Goal: Information Seeking & Learning: Learn about a topic

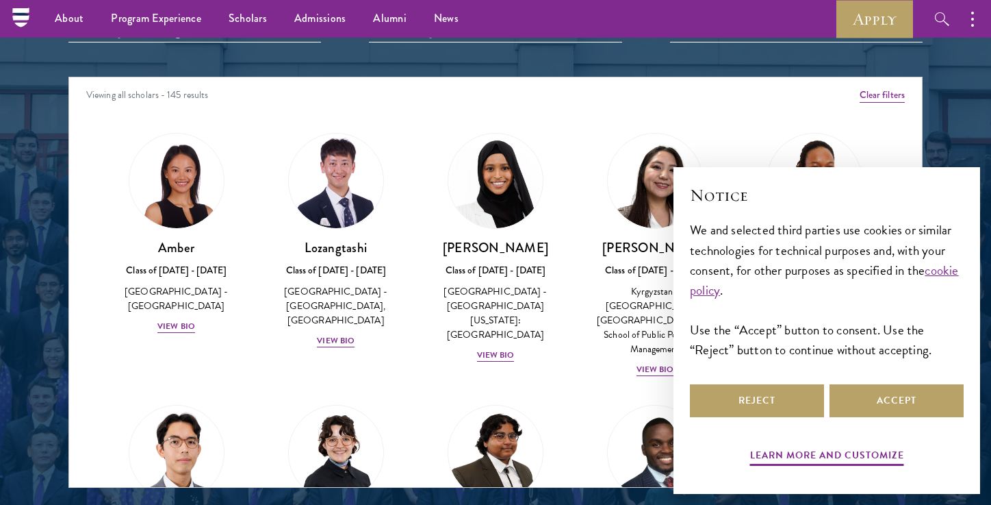
scroll to position [1684, 0]
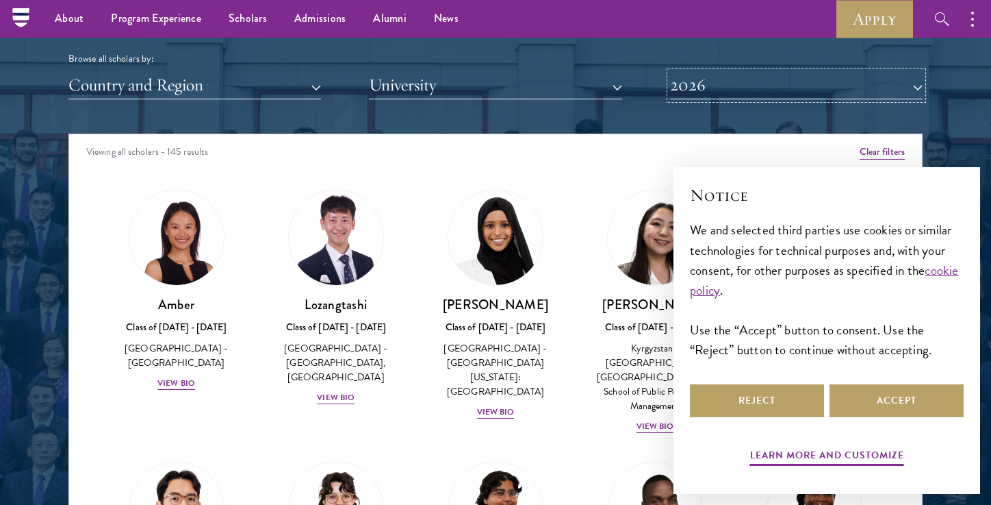
click at [709, 99] on button "2026" at bounding box center [796, 85] width 253 height 28
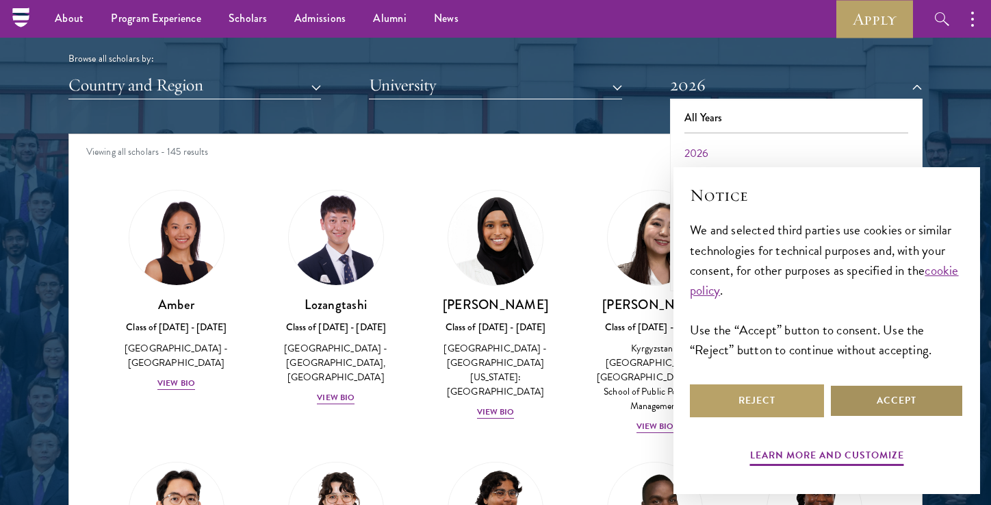
click at [865, 402] on button "Accept" at bounding box center [897, 400] width 134 height 33
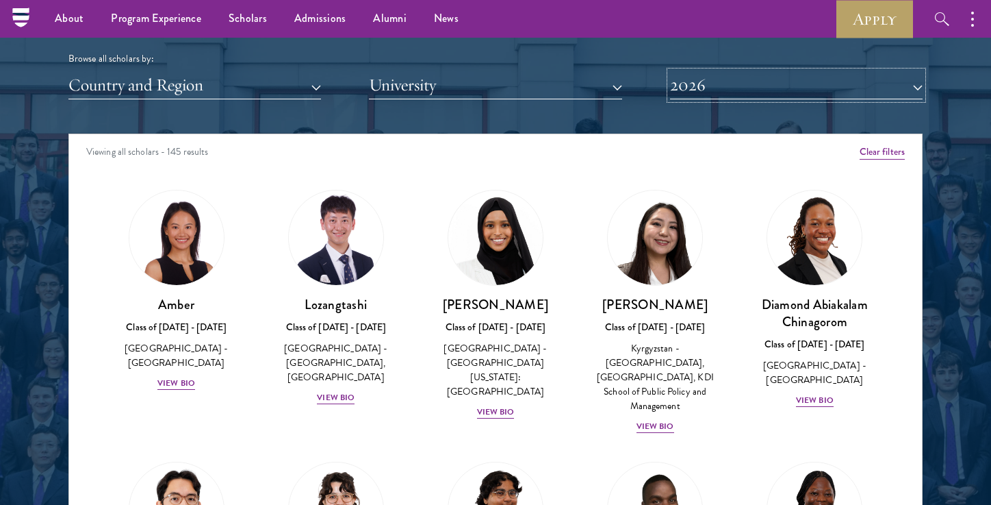
click at [783, 90] on button "2026" at bounding box center [796, 85] width 253 height 28
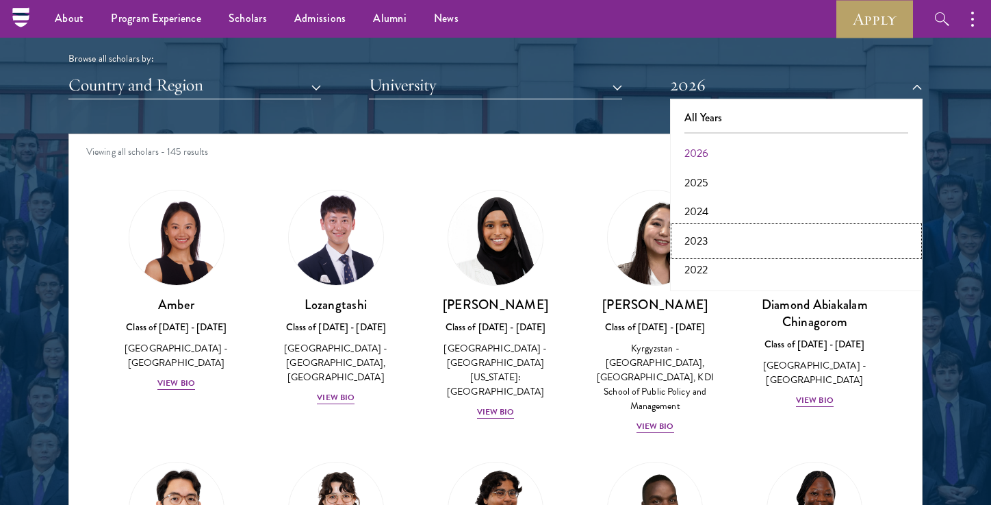
click at [736, 238] on button "2023" at bounding box center [796, 241] width 244 height 29
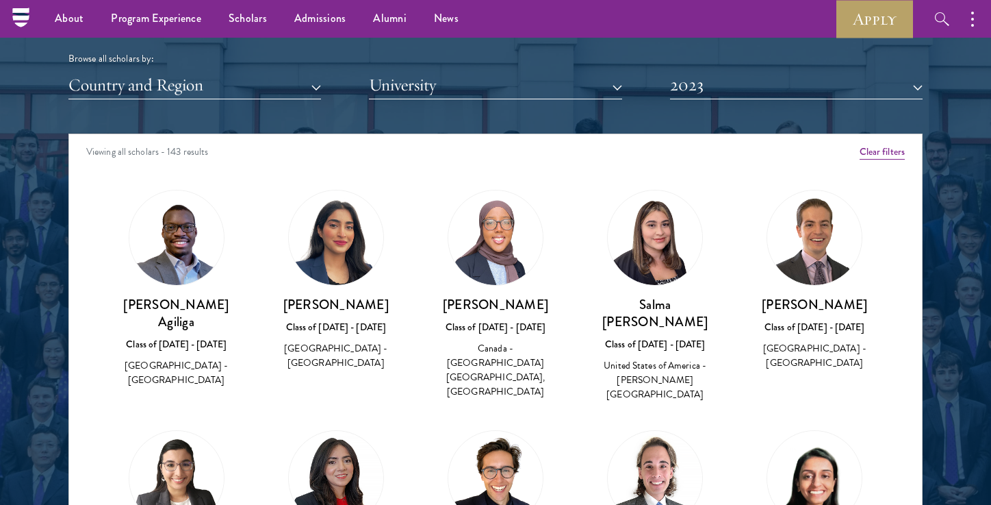
click at [761, 50] on div "Browse all scholars by: Country and Region All Countries and Regions [GEOGRAPHI…" at bounding box center [495, 46] width 854 height 106
click at [751, 90] on button "2023" at bounding box center [796, 85] width 253 height 28
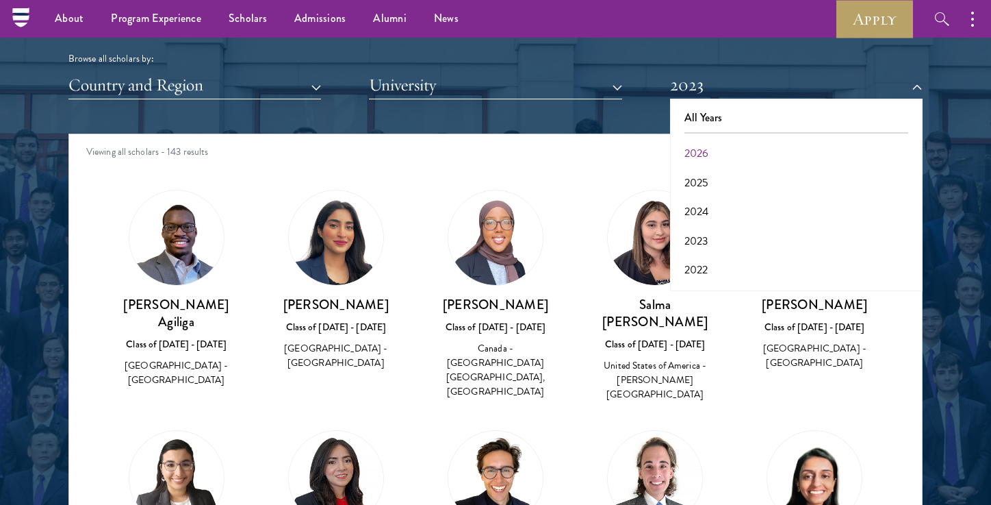
click at [520, 313] on h3 "[PERSON_NAME]" at bounding box center [495, 304] width 132 height 17
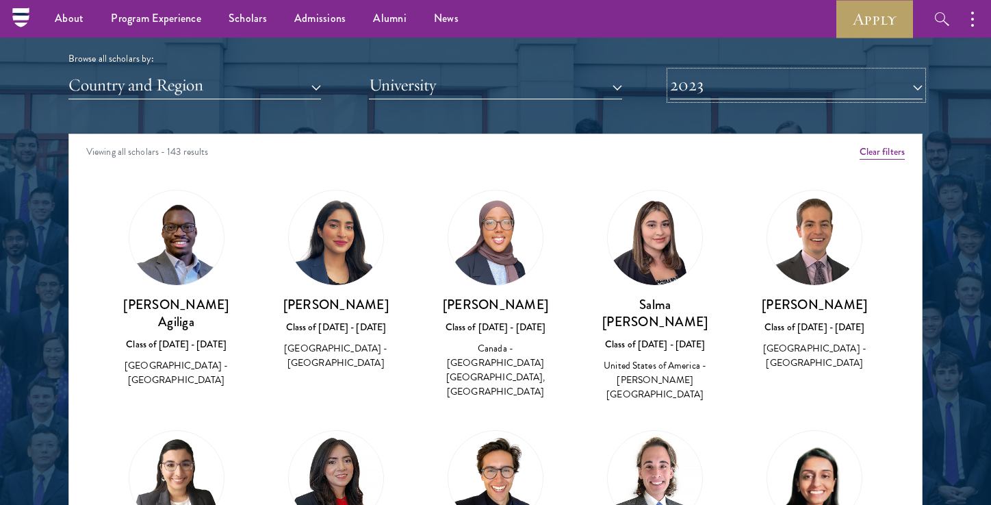
click at [692, 90] on button "2023" at bounding box center [796, 85] width 253 height 28
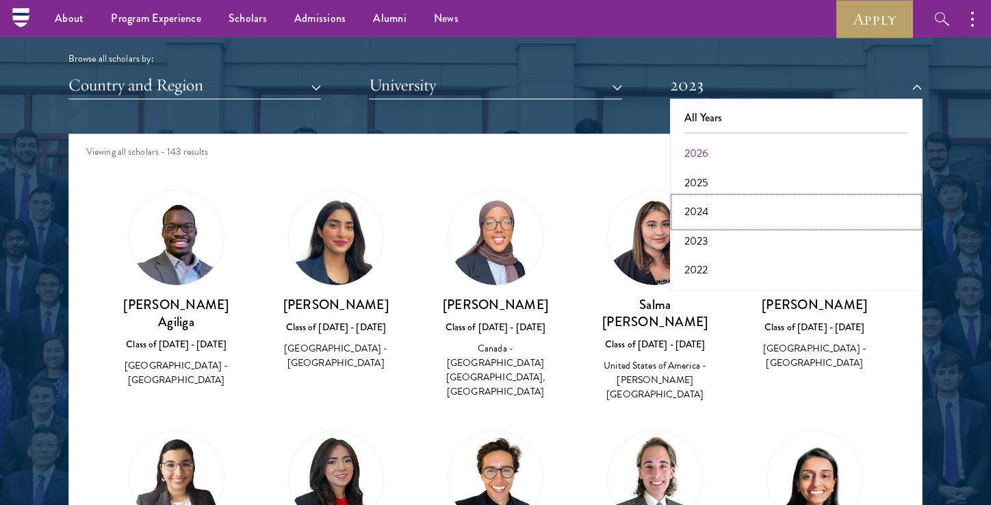
click at [694, 216] on button "2024" at bounding box center [796, 211] width 244 height 29
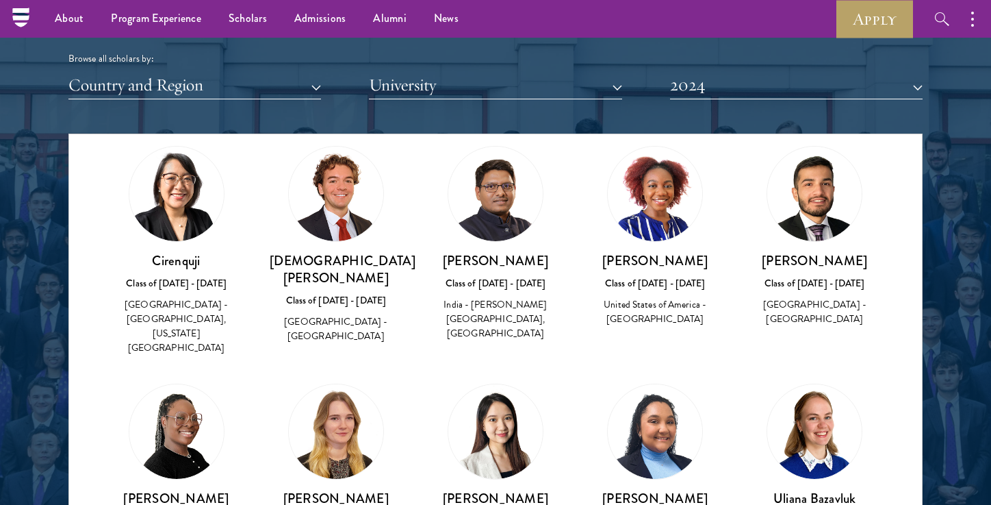
scroll to position [53, 0]
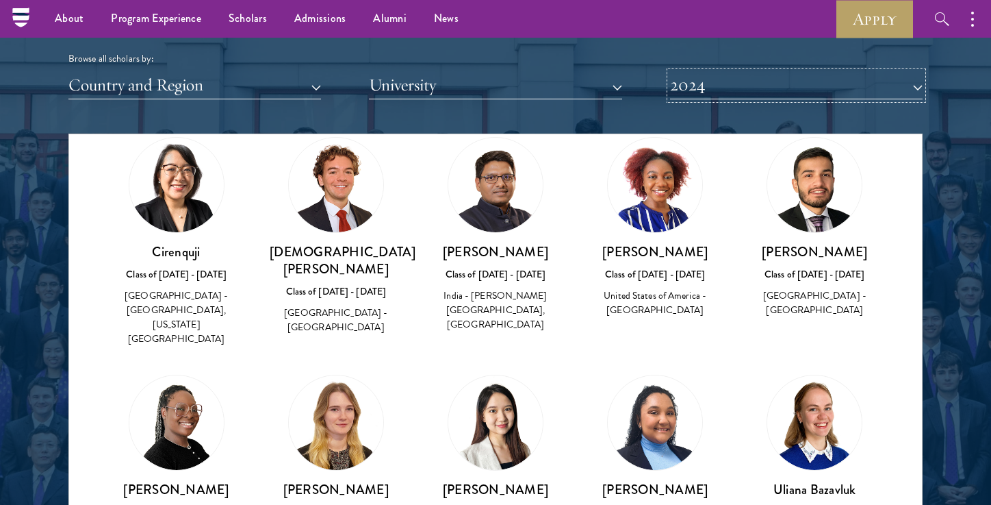
click at [748, 75] on button "2024" at bounding box center [796, 85] width 253 height 28
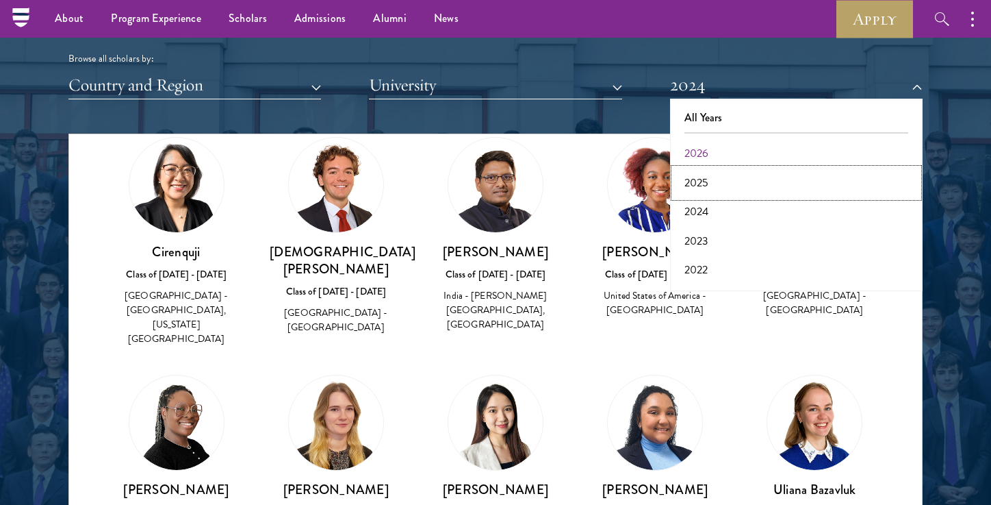
click at [715, 184] on button "2025" at bounding box center [796, 182] width 244 height 29
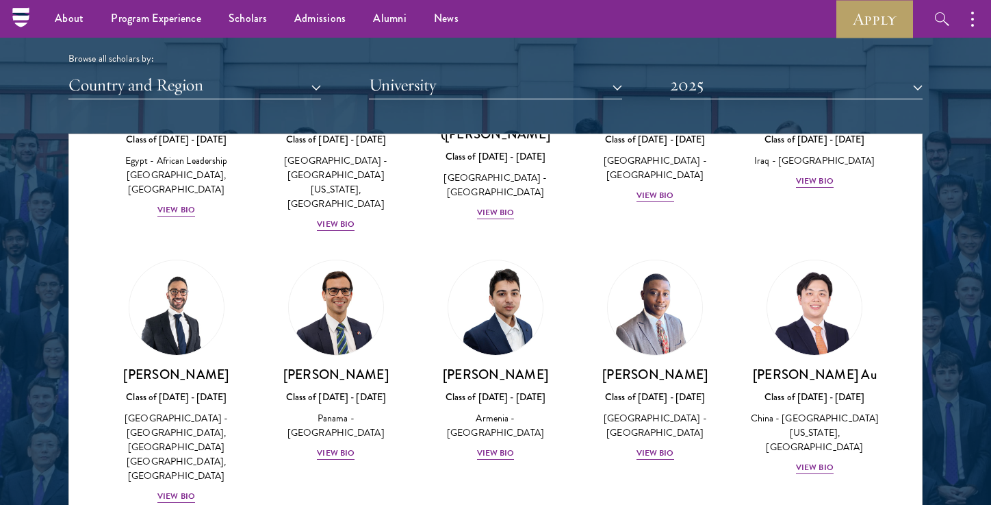
scroll to position [195, 0]
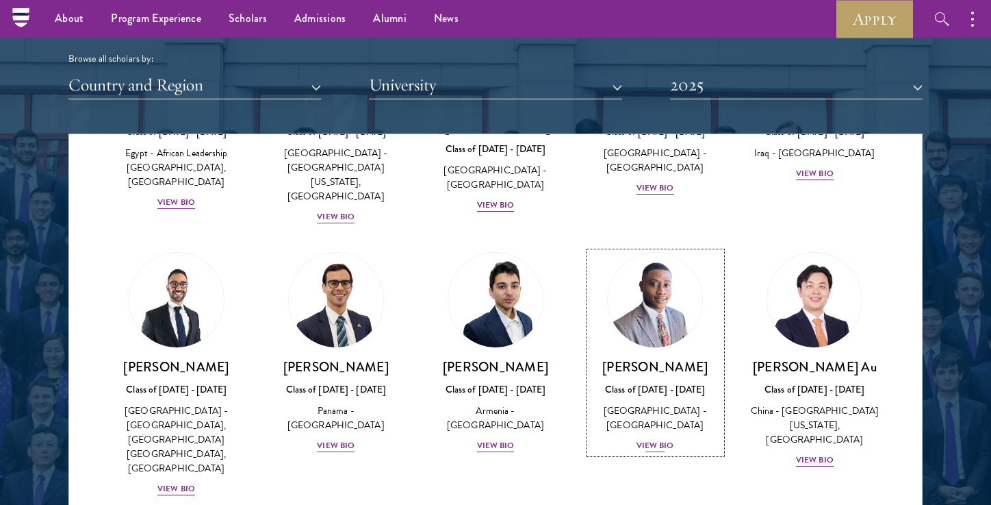
click at [651, 439] on div "View Bio" at bounding box center [656, 445] width 38 height 13
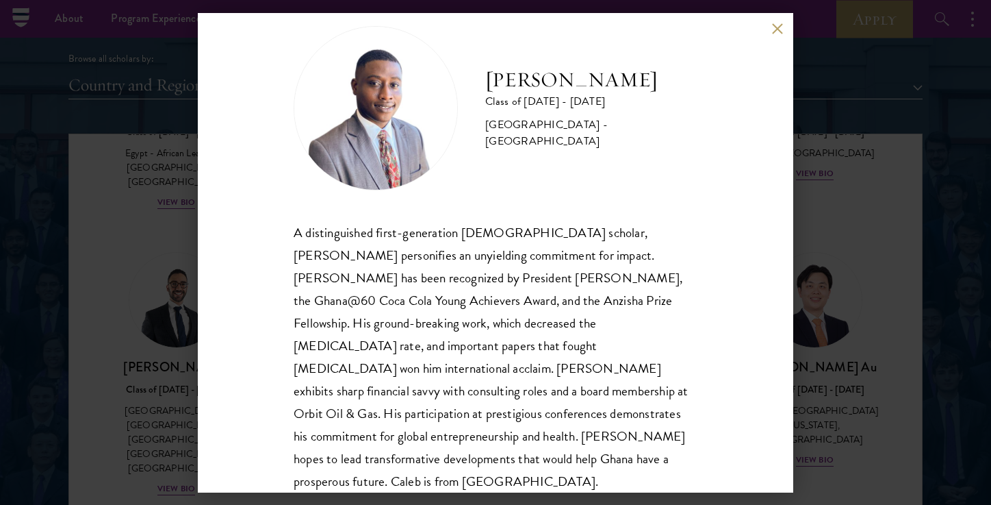
scroll to position [31, 0]
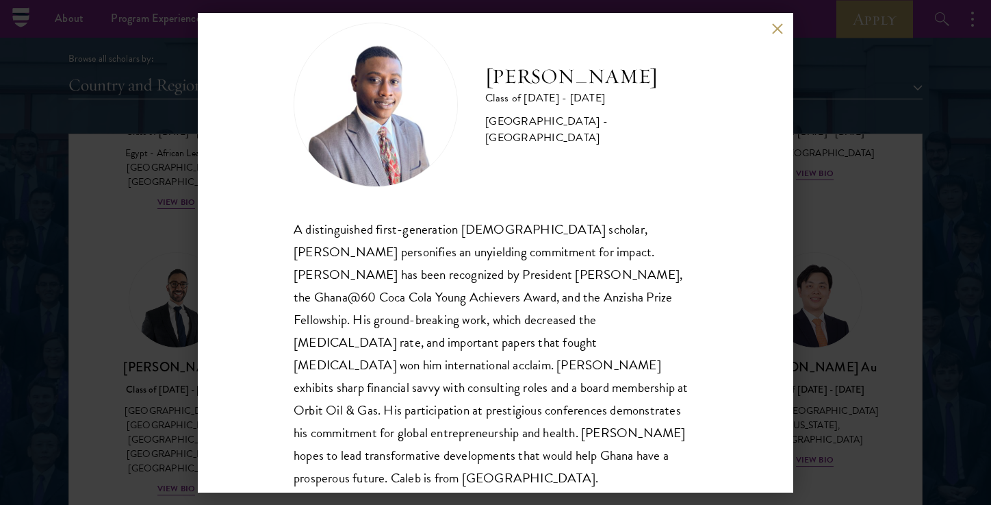
click at [802, 225] on div "[PERSON_NAME] Class of [DATE] - [DATE] [GEOGRAPHIC_DATA] - [GEOGRAPHIC_DATA] A …" at bounding box center [495, 252] width 991 height 505
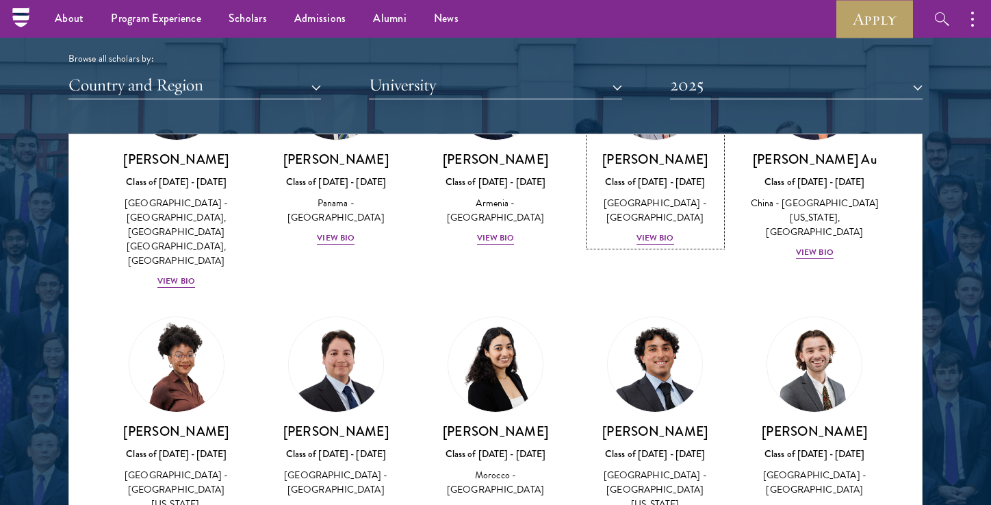
scroll to position [429, 0]
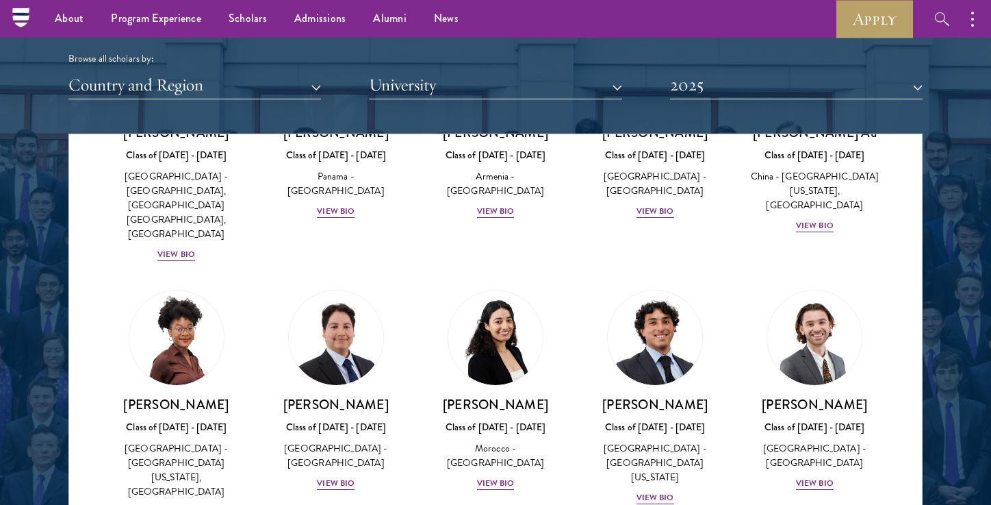
click at [344, 452] on div "[PERSON_NAME] Class of [DATE] - [DATE] [GEOGRAPHIC_DATA] - [GEOGRAPHIC_DATA] Vi…" at bounding box center [336, 390] width 160 height 229
click at [344, 476] on div "View Bio" at bounding box center [336, 482] width 38 height 13
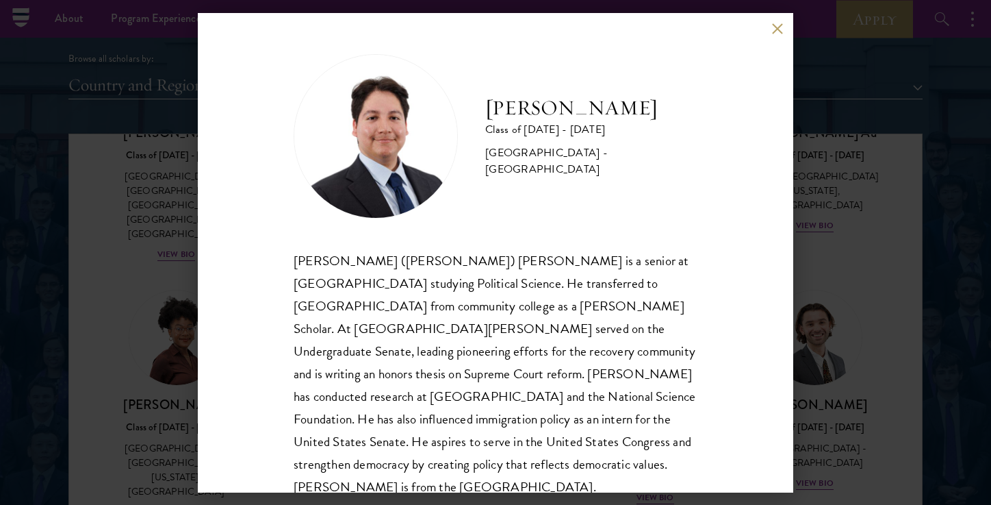
click at [169, 381] on div "[PERSON_NAME] Class of [DATE] - [DATE] [GEOGRAPHIC_DATA] - [GEOGRAPHIC_DATA] [P…" at bounding box center [495, 252] width 991 height 505
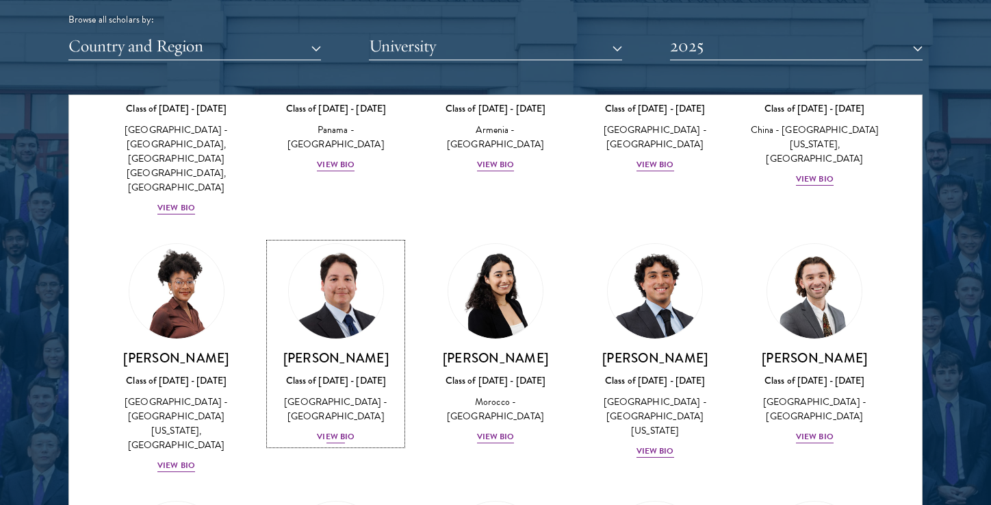
scroll to position [468, 0]
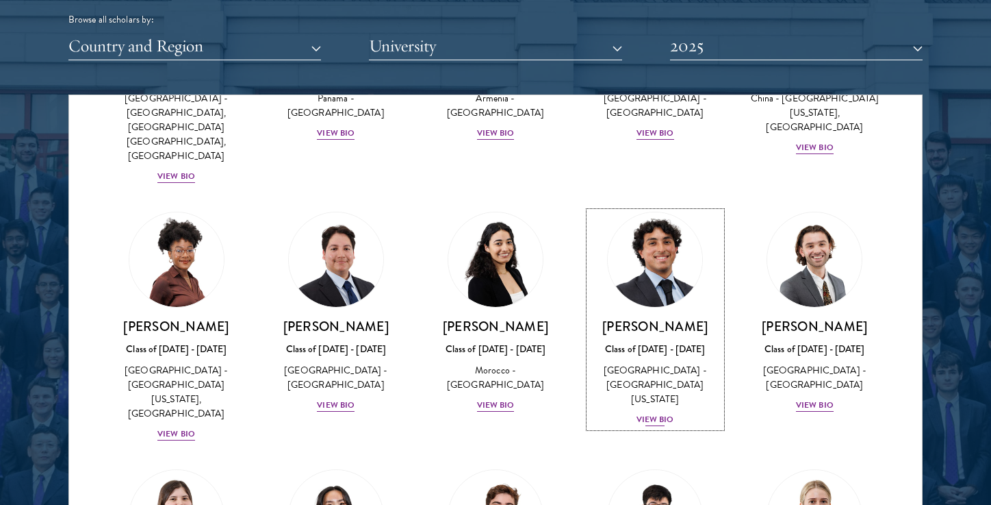
click at [652, 413] on div "View Bio" at bounding box center [656, 419] width 38 height 13
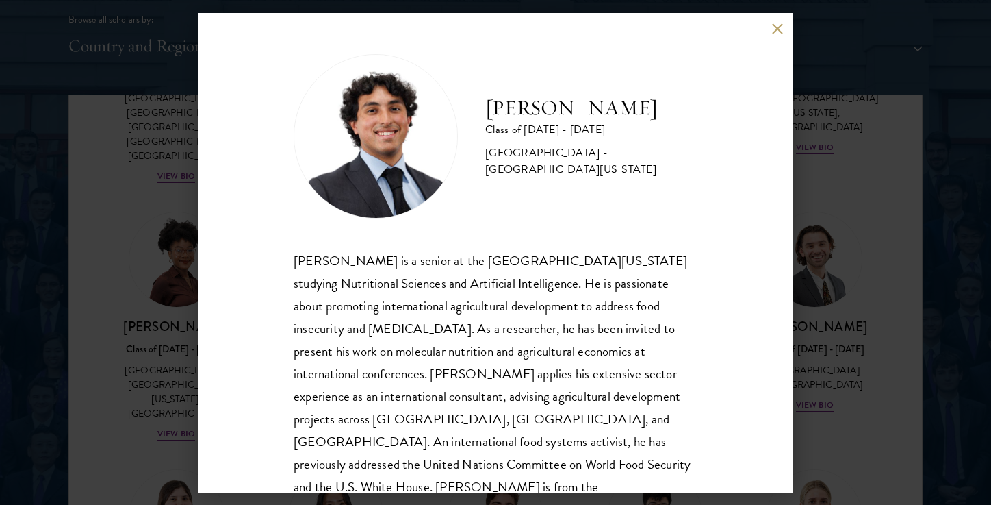
click at [789, 358] on div "[PERSON_NAME] Class of [DATE] - [DATE] [GEOGRAPHIC_DATA] - [GEOGRAPHIC_DATA][US…" at bounding box center [496, 252] width 596 height 479
click at [866, 350] on div "[PERSON_NAME] Class of [DATE] - [DATE] [GEOGRAPHIC_DATA] - [GEOGRAPHIC_DATA][US…" at bounding box center [495, 252] width 991 height 505
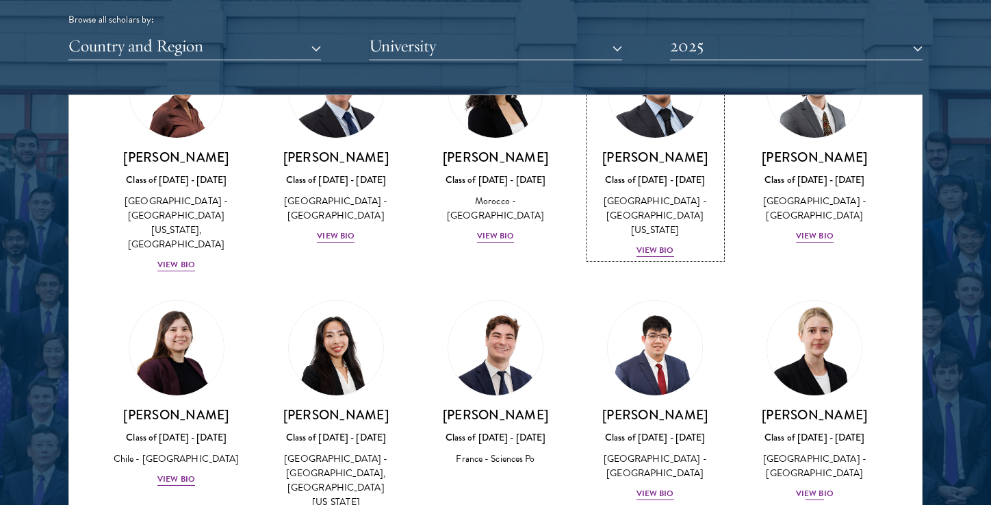
scroll to position [647, 0]
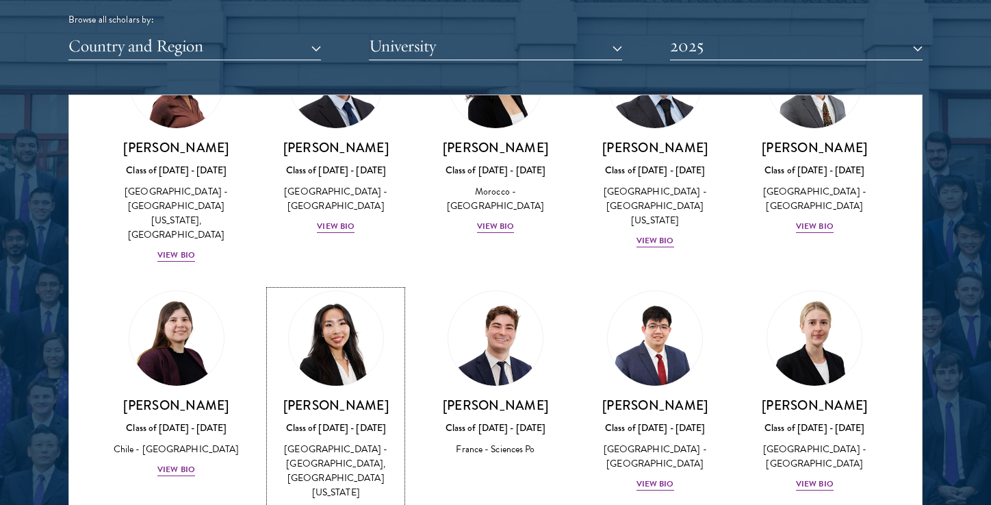
click at [338, 504] on div "View Bio" at bounding box center [336, 512] width 38 height 13
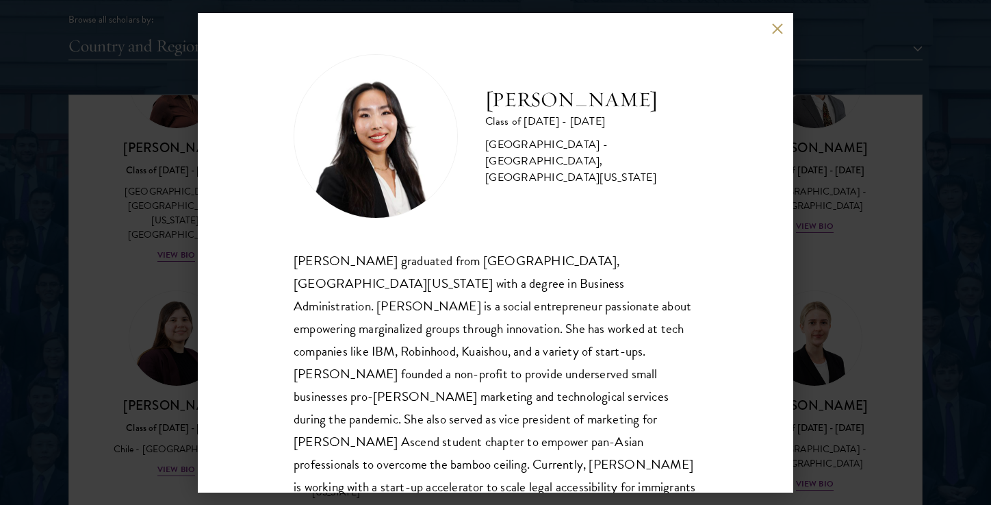
click at [195, 416] on div "[PERSON_NAME] Class of [DATE] - [DATE] [GEOGRAPHIC_DATA] - [GEOGRAPHIC_DATA], […" at bounding box center [495, 252] width 991 height 505
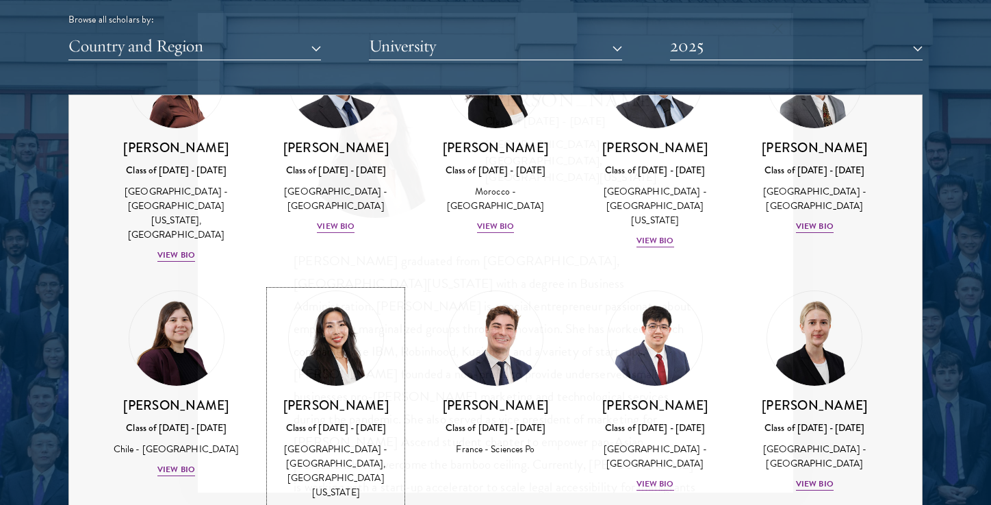
scroll to position [690, 0]
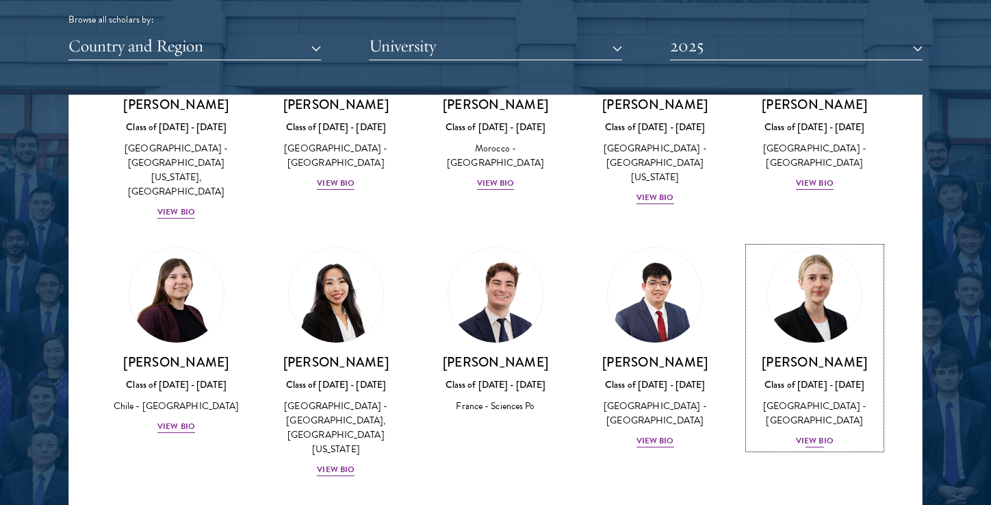
click at [815, 434] on div "View Bio" at bounding box center [815, 440] width 38 height 13
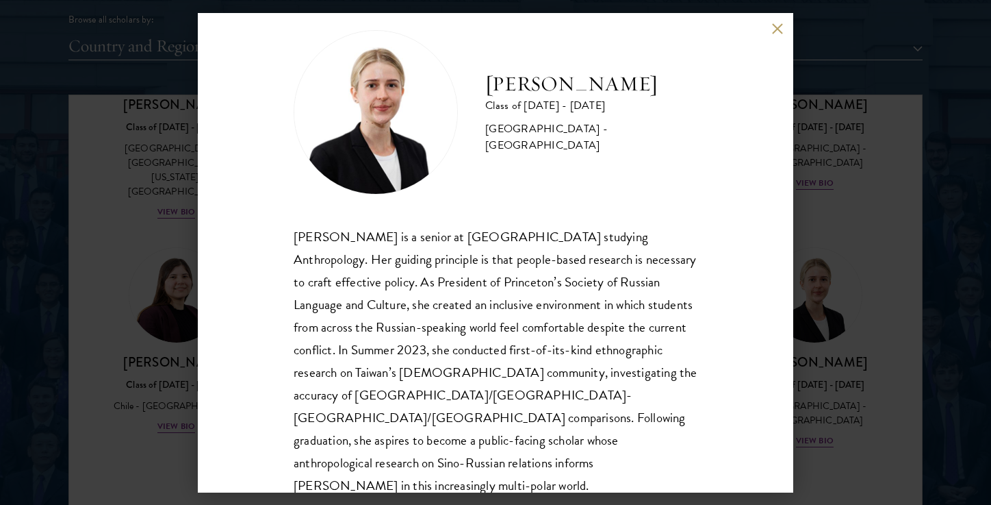
scroll to position [47, 0]
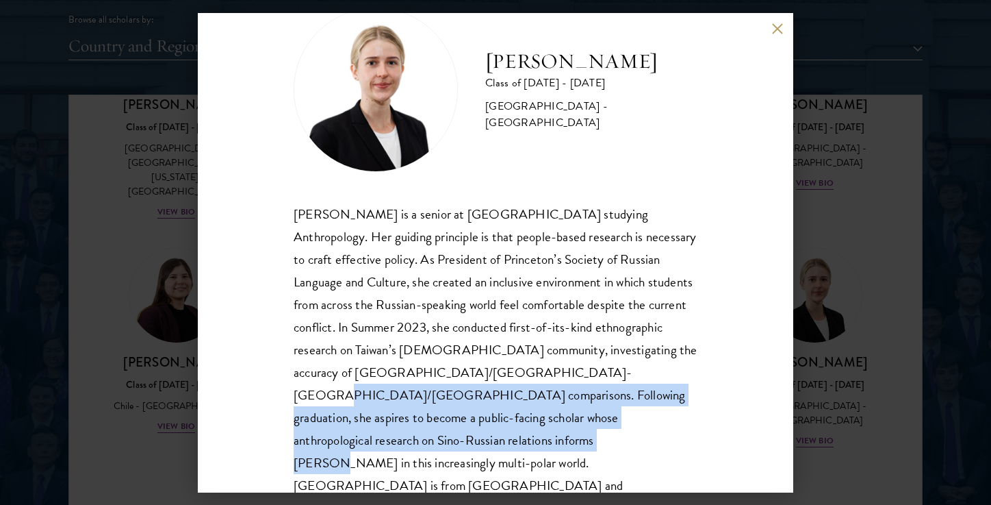
drag, startPoint x: 599, startPoint y: 370, endPoint x: 336, endPoint y: 434, distance: 270.5
click at [342, 434] on div "[PERSON_NAME] is a senior at [GEOGRAPHIC_DATA] studying Anthropology. Her guidi…" at bounding box center [496, 361] width 404 height 317
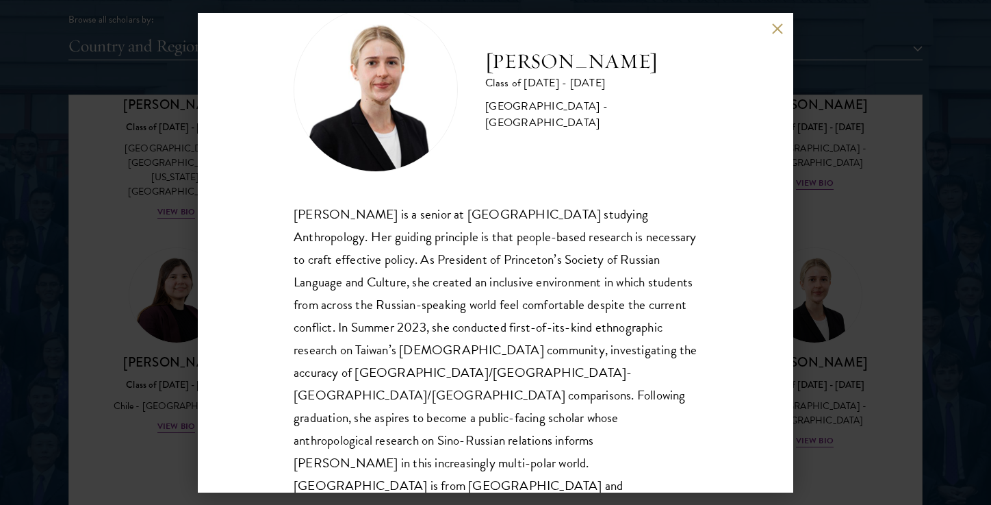
click at [322, 433] on div "[PERSON_NAME] is a senior at [GEOGRAPHIC_DATA] studying Anthropology. Her guidi…" at bounding box center [496, 361] width 404 height 317
click at [831, 368] on div "[PERSON_NAME] Class of [DATE] - [DATE] [GEOGRAPHIC_DATA] - [GEOGRAPHIC_DATA] [P…" at bounding box center [495, 252] width 991 height 505
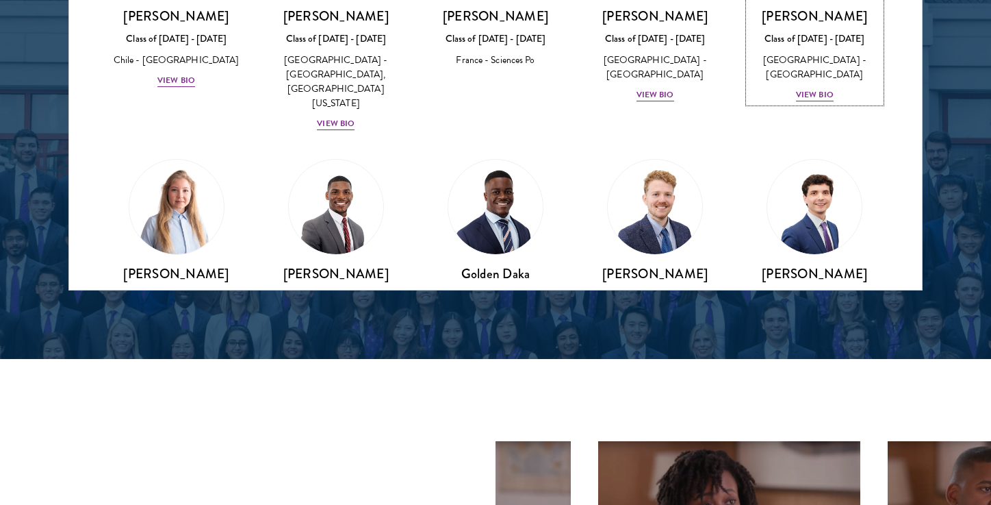
scroll to position [870, 0]
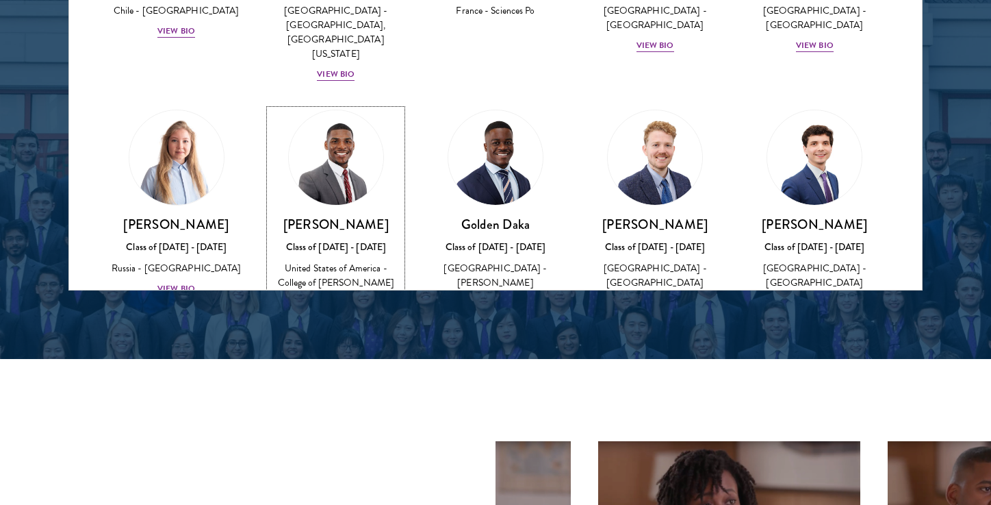
click at [348, 311] on div "View Bio" at bounding box center [336, 317] width 38 height 13
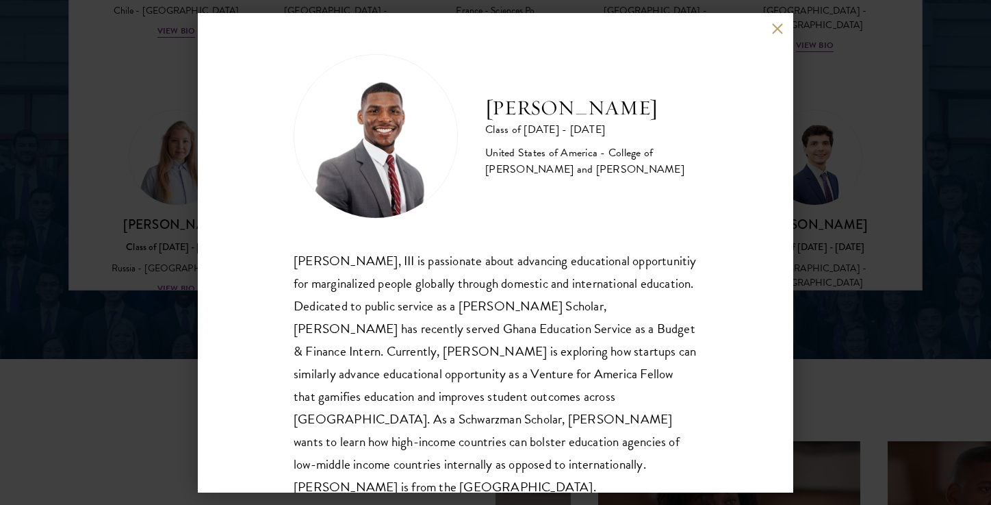
click at [141, 246] on div "[PERSON_NAME] Class of [DATE] - [DATE] [GEOGRAPHIC_DATA] - [GEOGRAPHIC_DATA][PE…" at bounding box center [495, 252] width 991 height 505
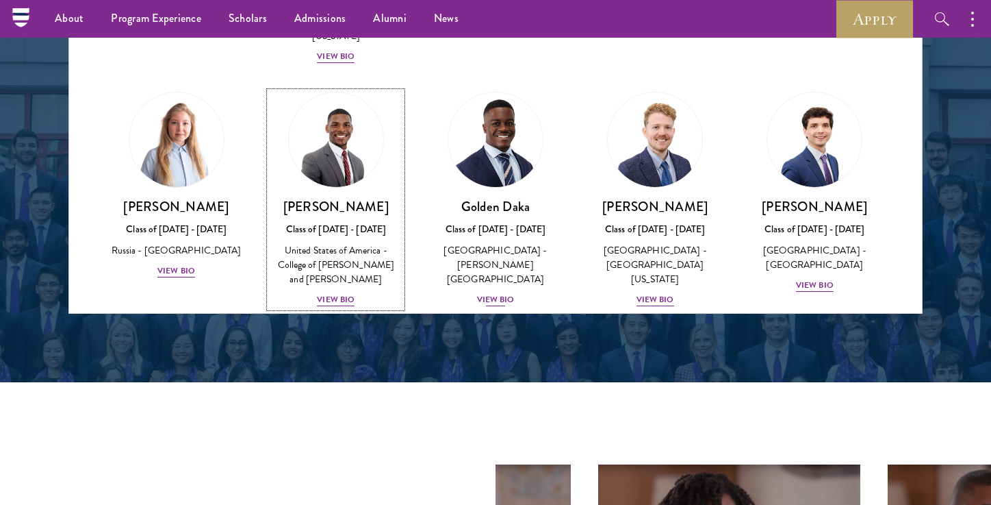
scroll to position [918, 0]
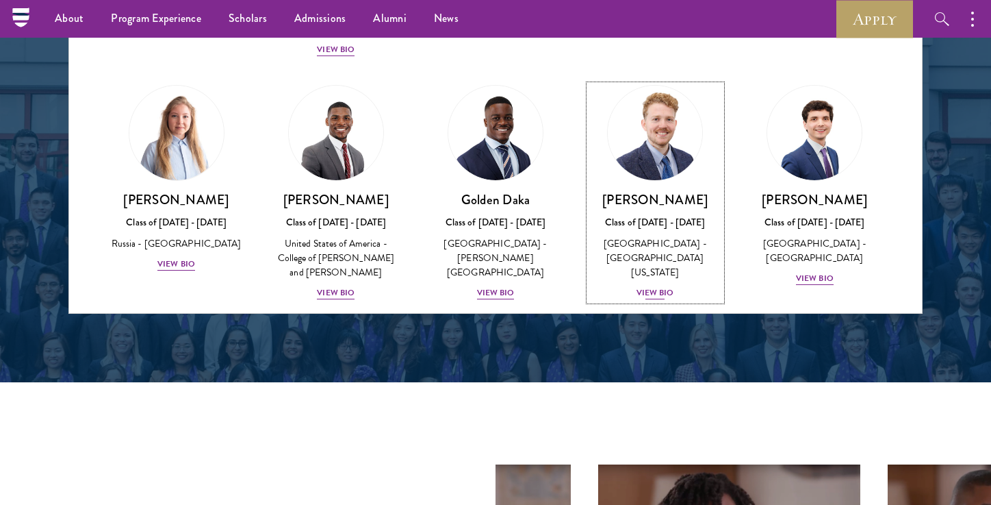
click at [661, 286] on div "View Bio" at bounding box center [656, 292] width 38 height 13
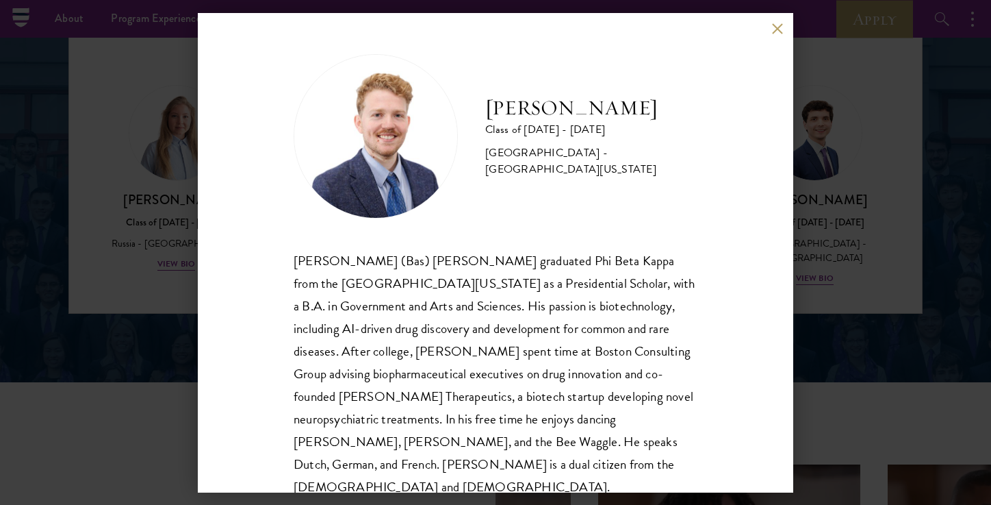
click at [793, 166] on div "[PERSON_NAME] Class of [DATE] - [DATE] [GEOGRAPHIC_DATA] - [GEOGRAPHIC_DATA][US…" at bounding box center [496, 252] width 596 height 479
click at [818, 177] on div "[PERSON_NAME] Class of [DATE] - [DATE] [GEOGRAPHIC_DATA] - [GEOGRAPHIC_DATA][US…" at bounding box center [495, 252] width 991 height 505
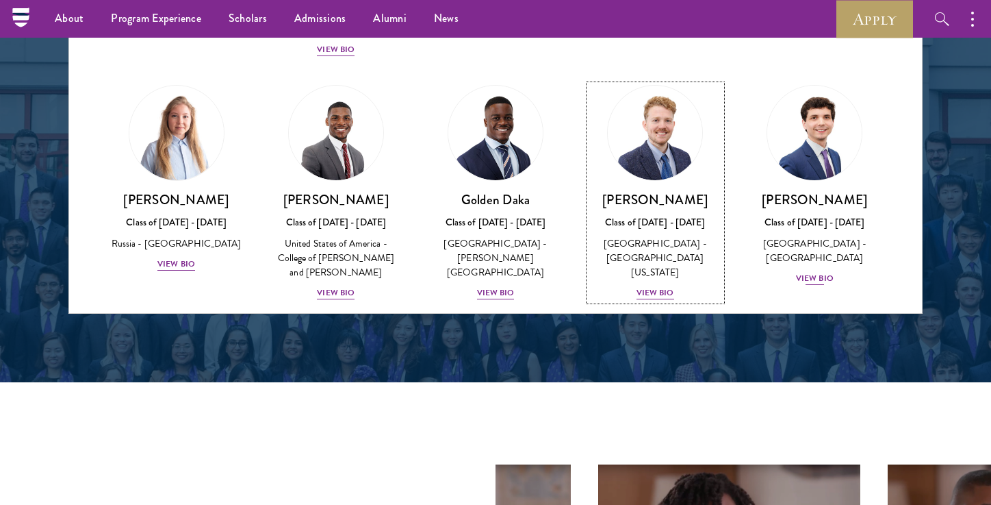
scroll to position [822, 0]
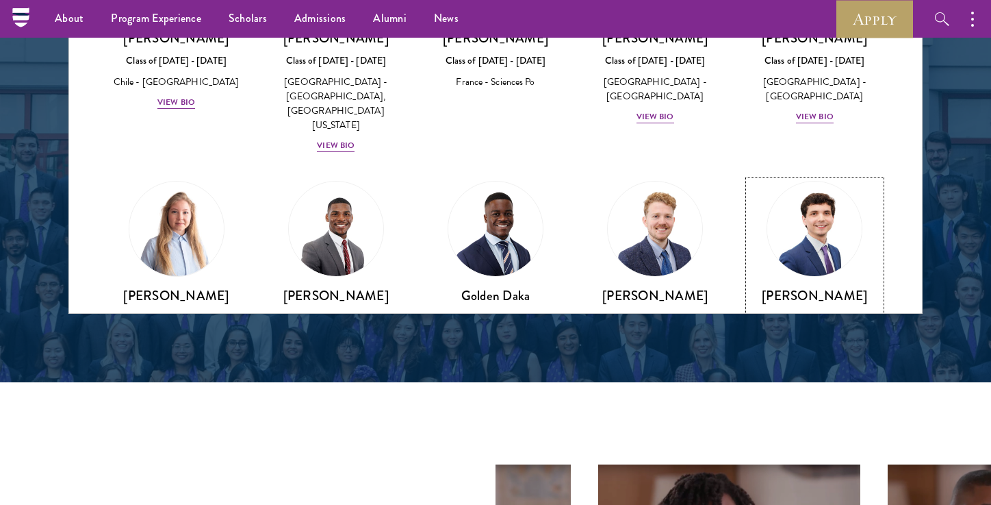
click at [819, 204] on img at bounding box center [815, 229] width 104 height 104
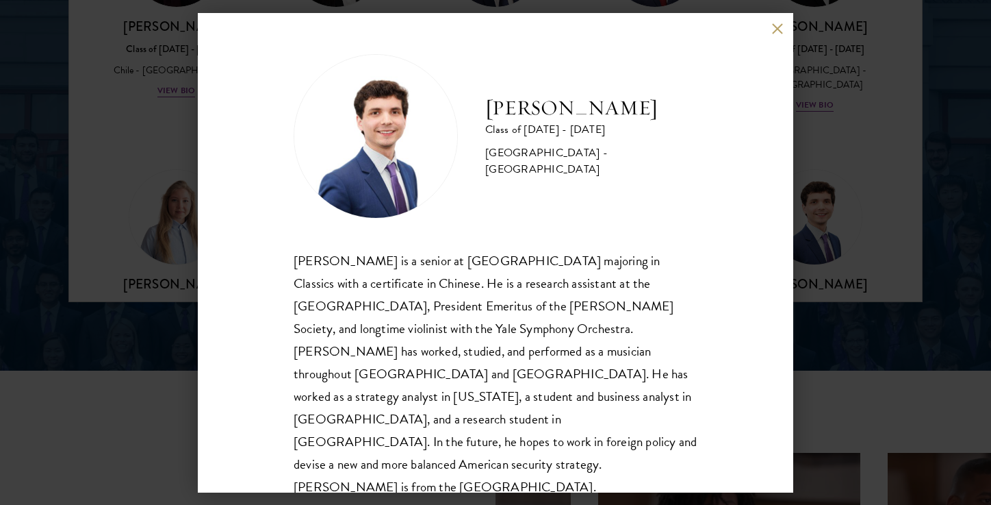
scroll to position [1928, 0]
click at [772, 31] on button at bounding box center [778, 29] width 12 height 12
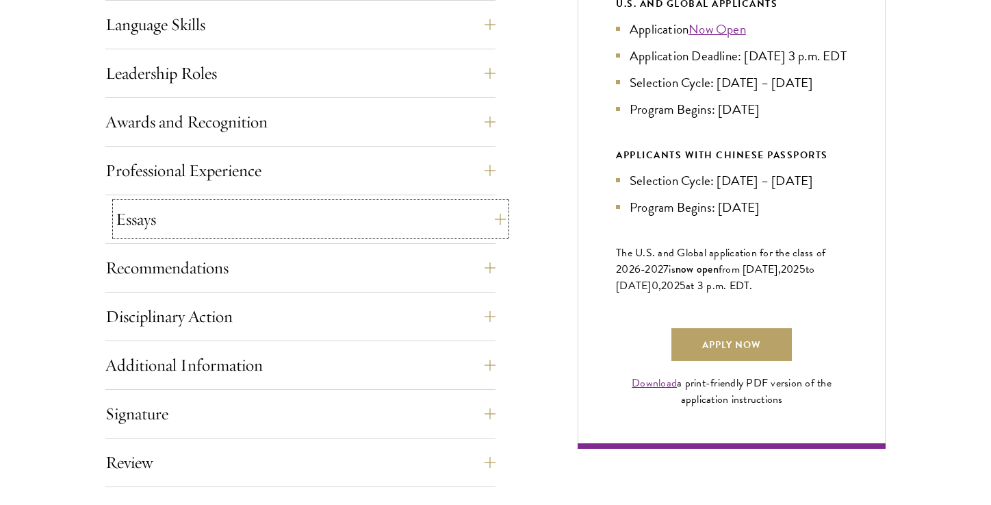
click at [275, 225] on button "Essays" at bounding box center [311, 219] width 390 height 33
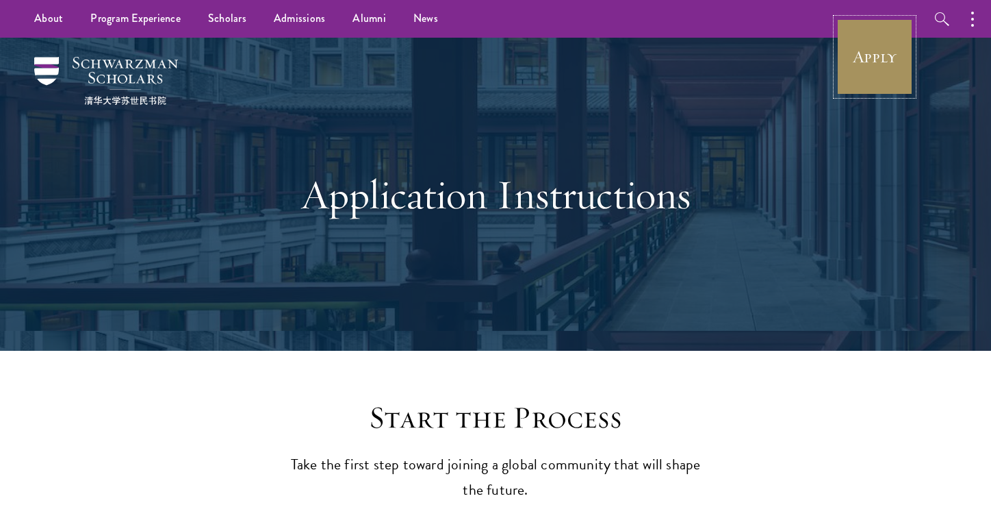
click at [864, 55] on link "Apply" at bounding box center [875, 56] width 77 height 77
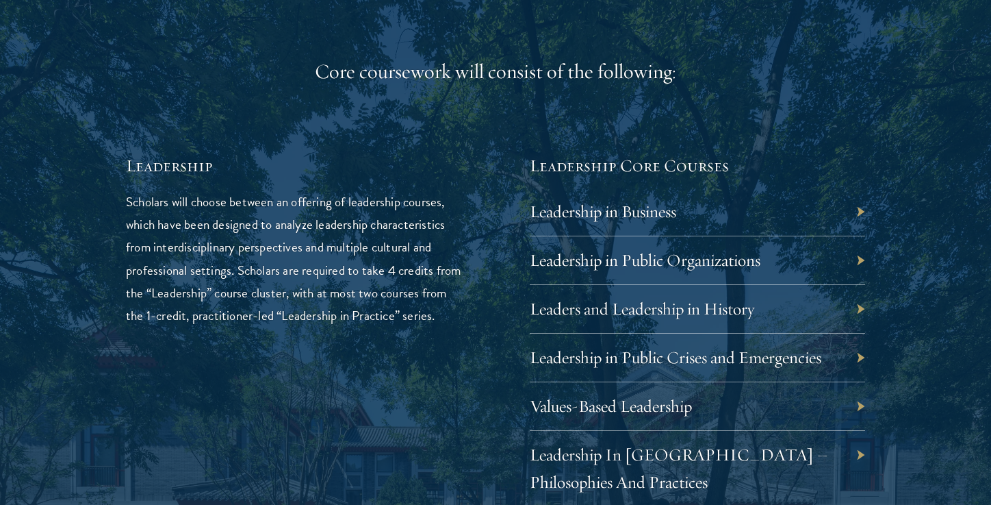
scroll to position [2179, 0]
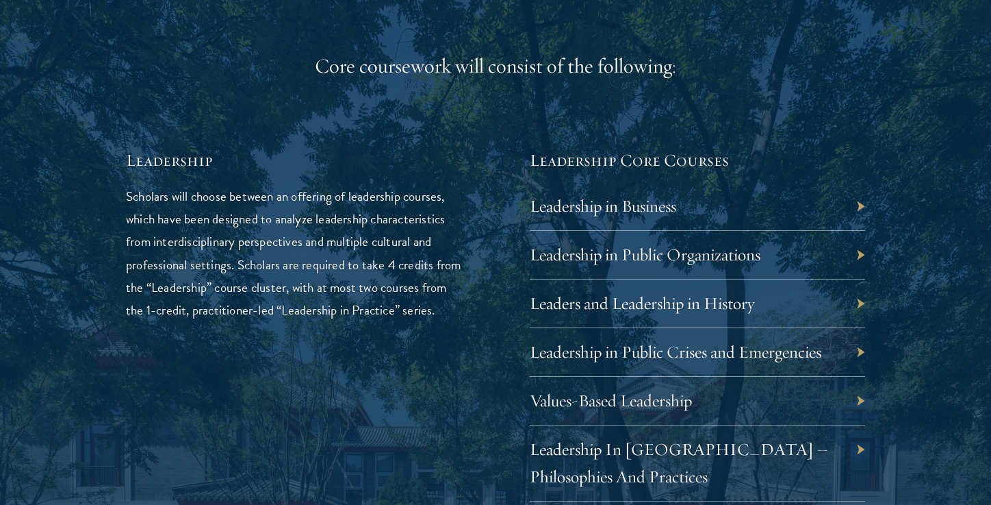
click at [682, 217] on div "Leadership in Business" at bounding box center [697, 206] width 335 height 49
click at [722, 192] on div "Leadership in Business" at bounding box center [697, 206] width 335 height 49
click at [663, 210] on link "Leadership in Business" at bounding box center [613, 205] width 147 height 21
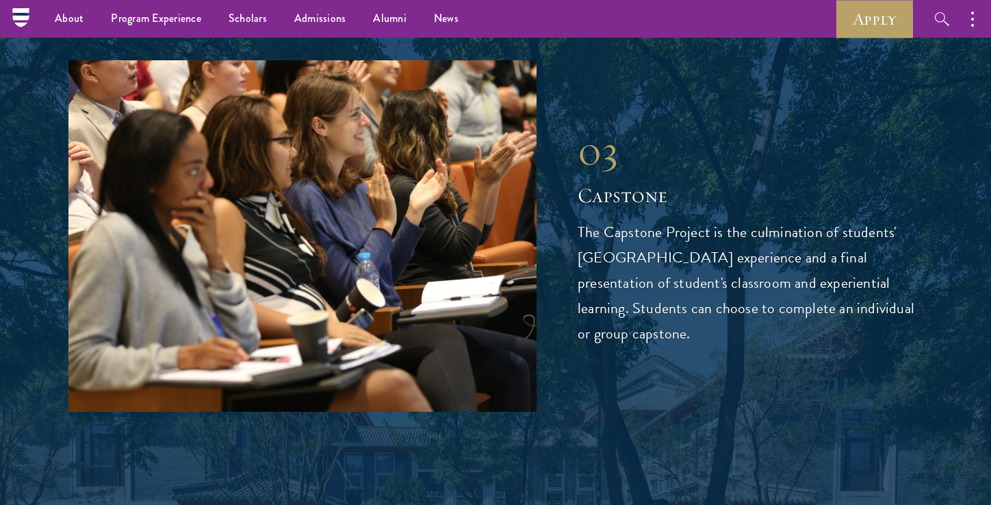
scroll to position [4463, 0]
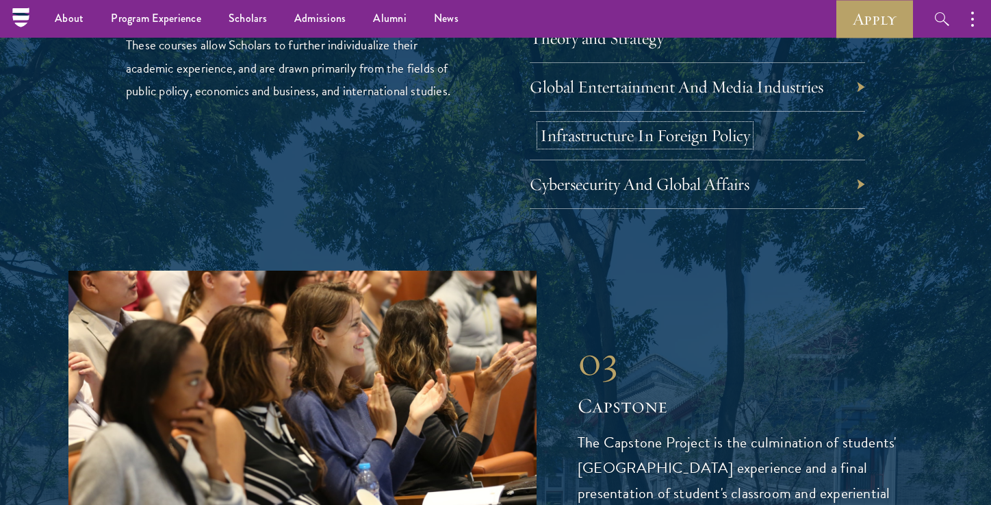
click at [734, 125] on link "Infrastructure In Foreign Policy" at bounding box center [645, 135] width 210 height 21
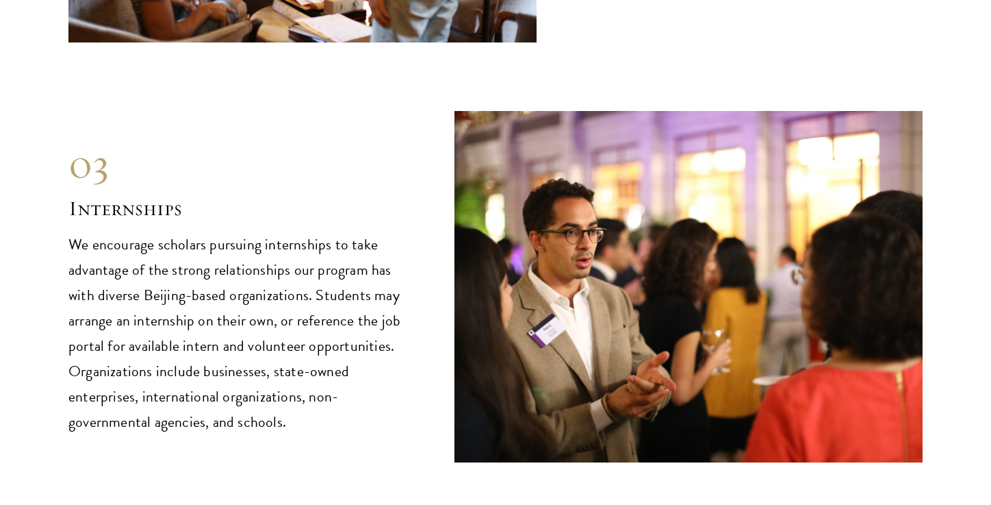
scroll to position [6462, 0]
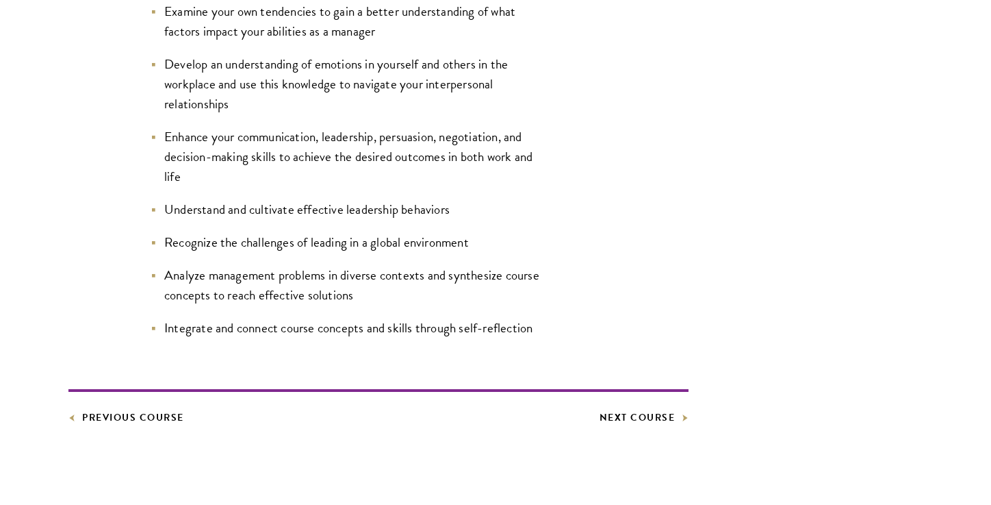
scroll to position [773, 0]
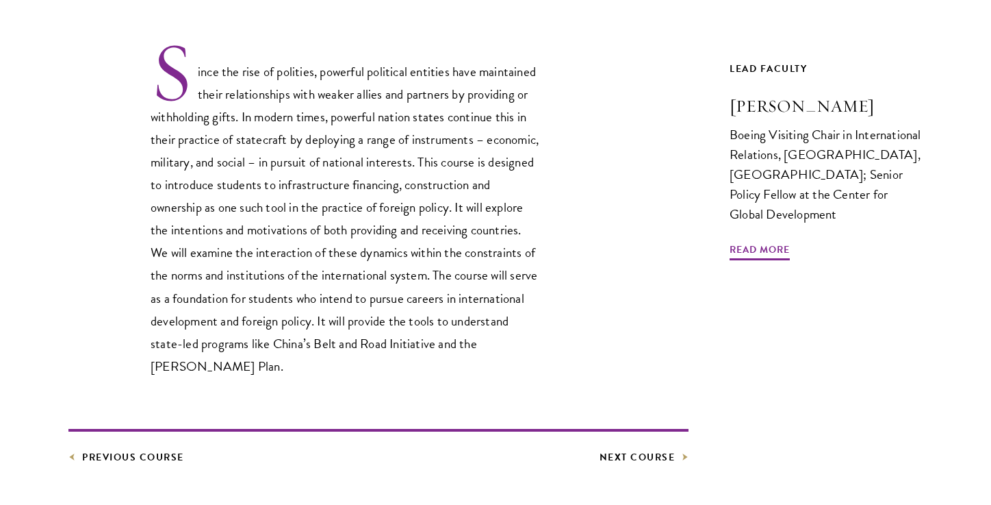
scroll to position [450, 0]
